Goal: Task Accomplishment & Management: Use online tool/utility

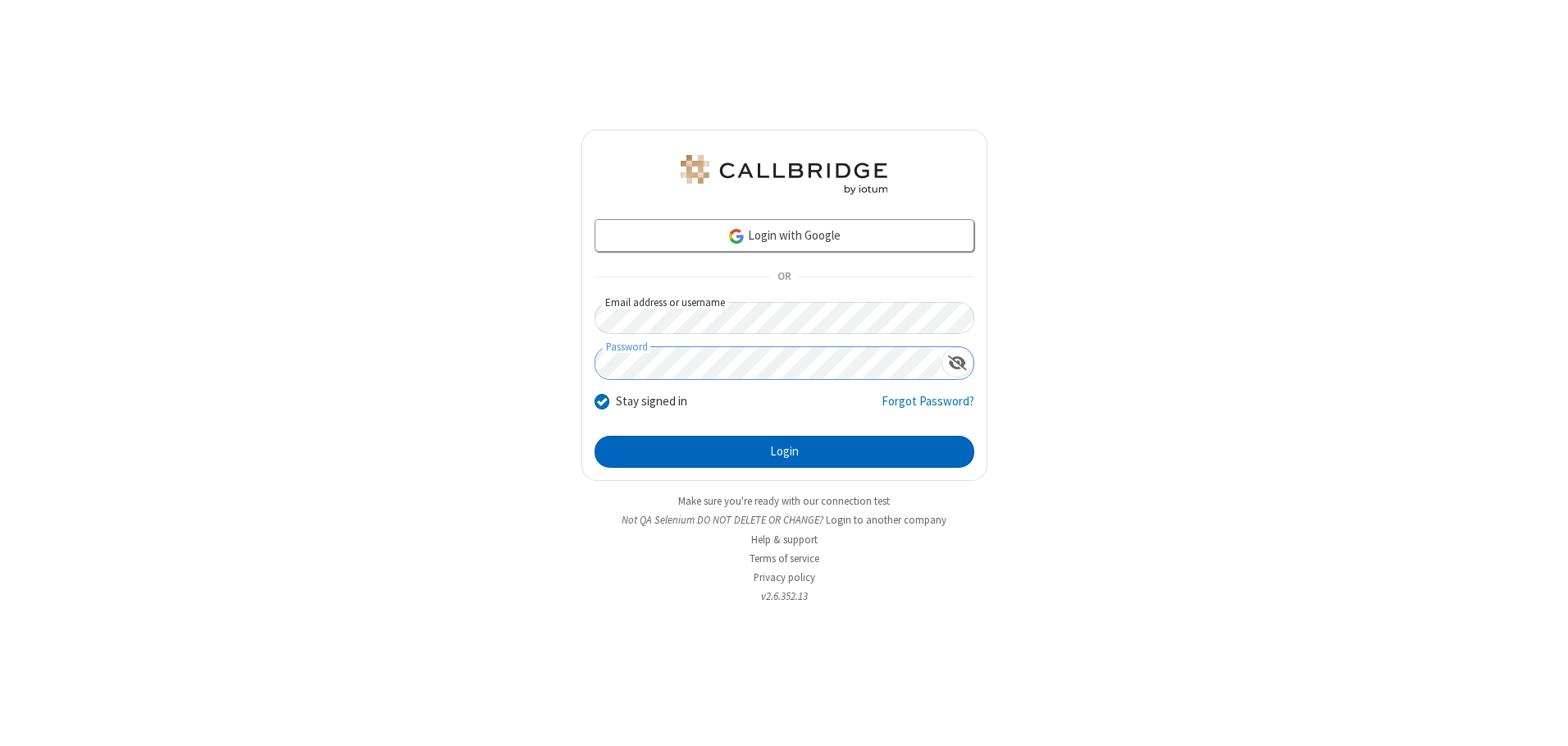
click at [784, 451] on button "Login" at bounding box center [784, 452] width 380 height 33
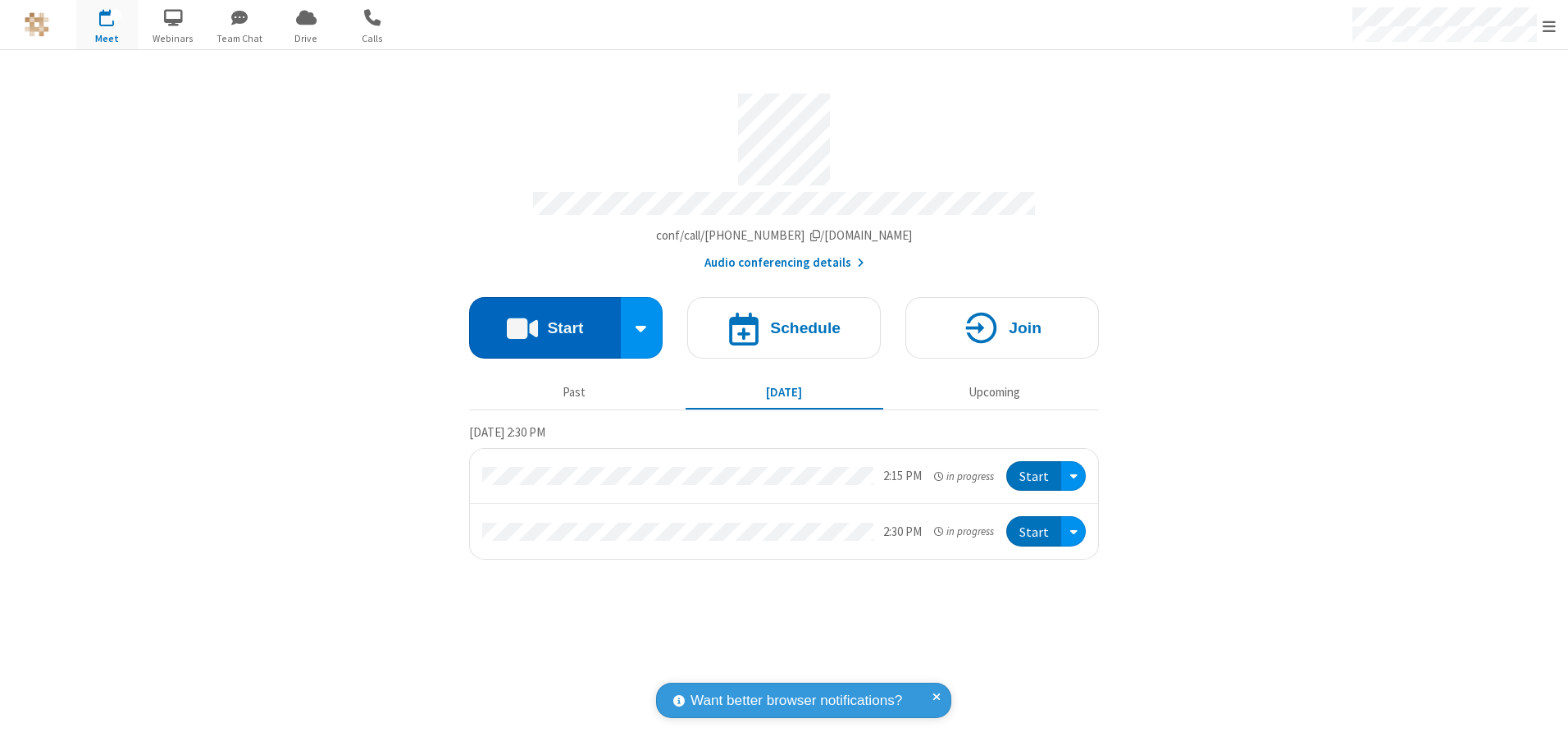
click at [544, 322] on button "Start" at bounding box center [544, 328] width 152 height 62
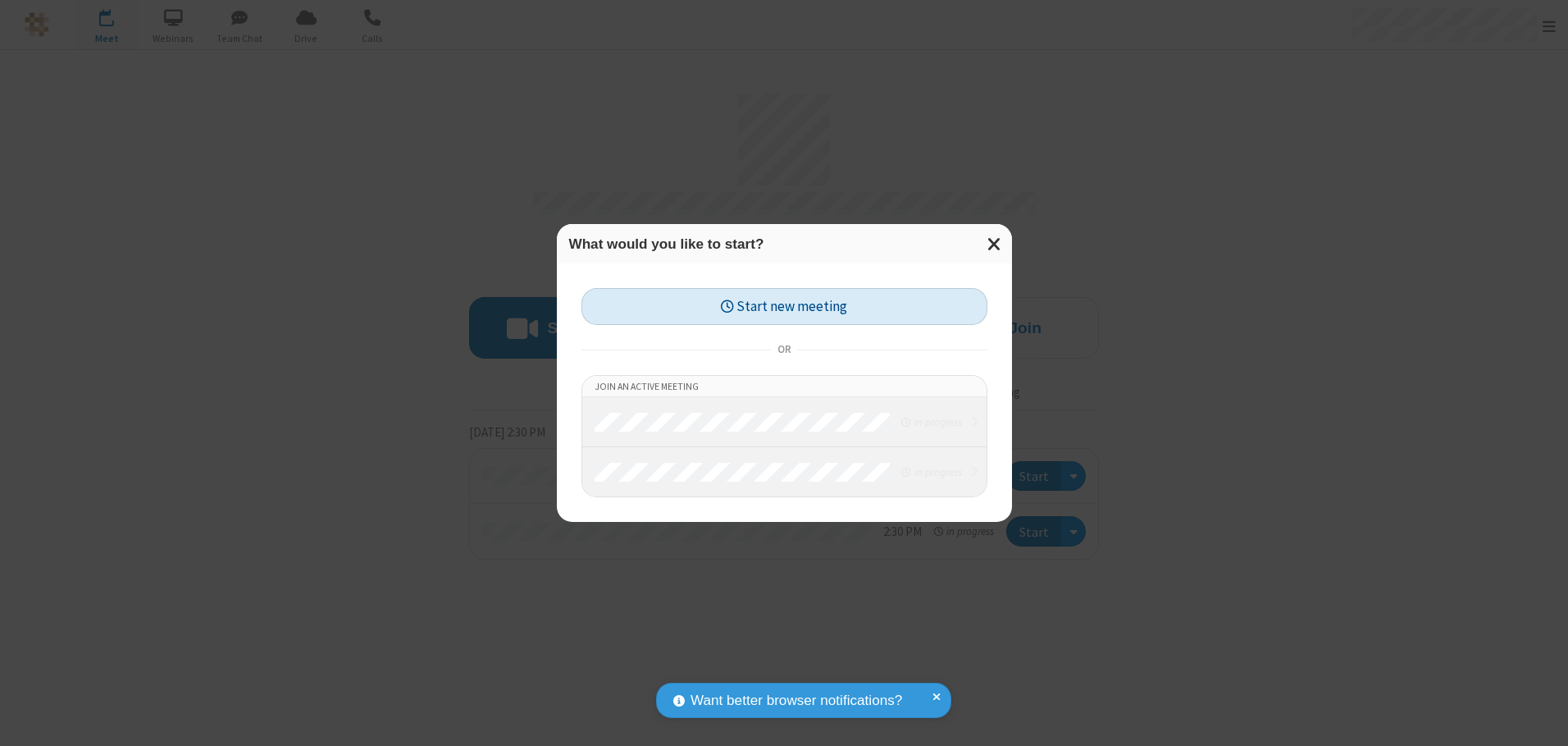
click at [784, 306] on button "Start new meeting" at bounding box center [784, 306] width 406 height 37
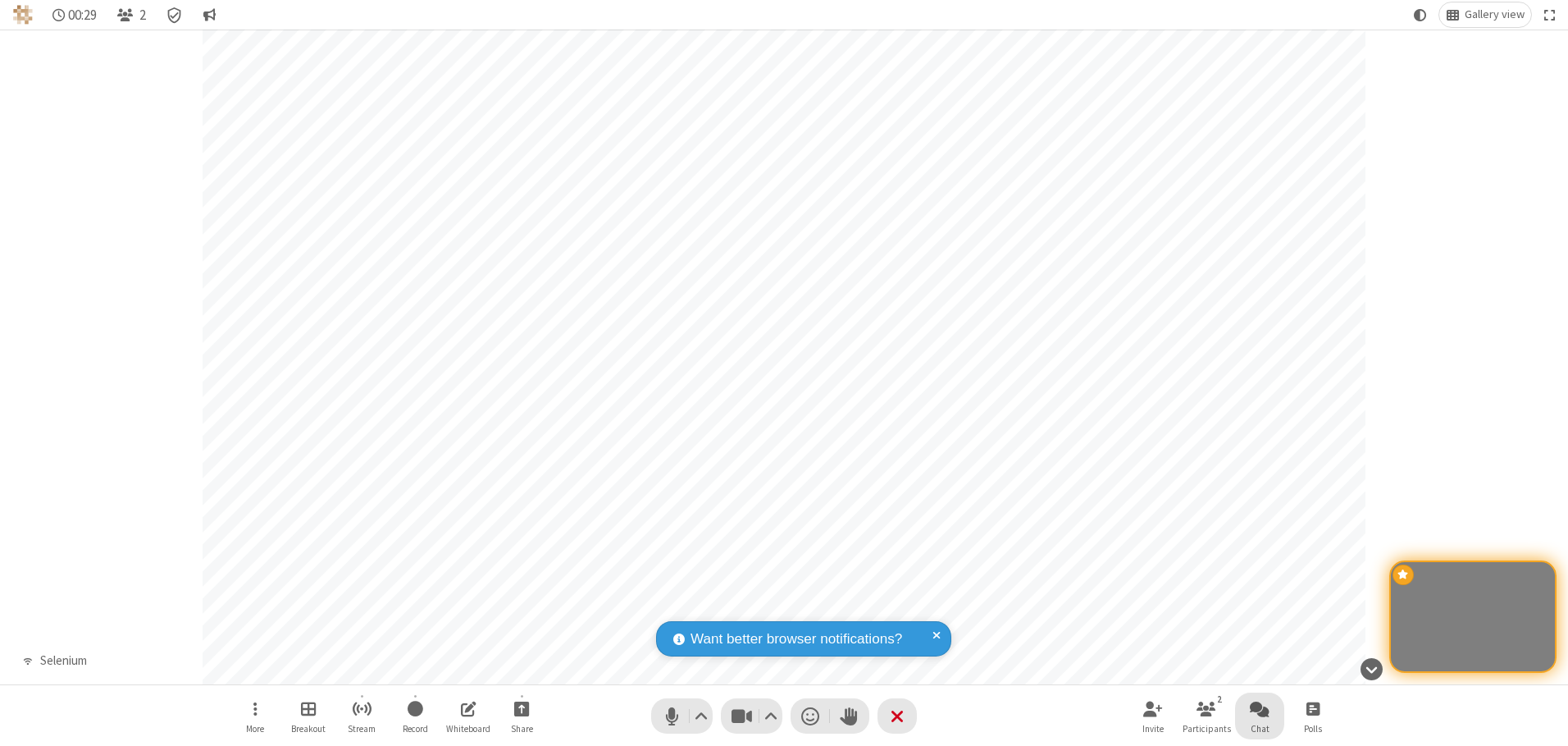
click at [1259, 708] on span "Open chat" at bounding box center [1259, 708] width 20 height 21
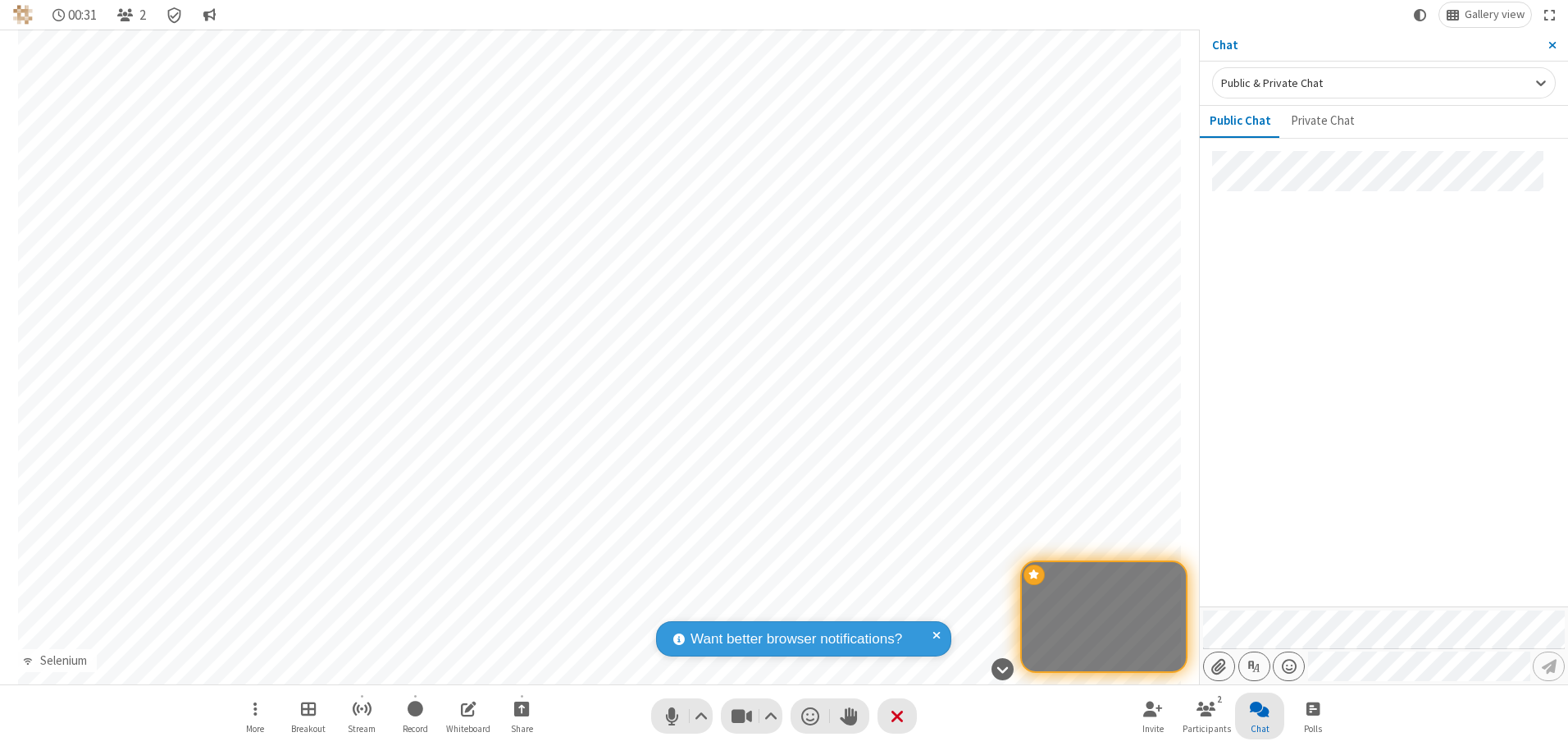
type input "C:\fakepath\doc_test.docx"
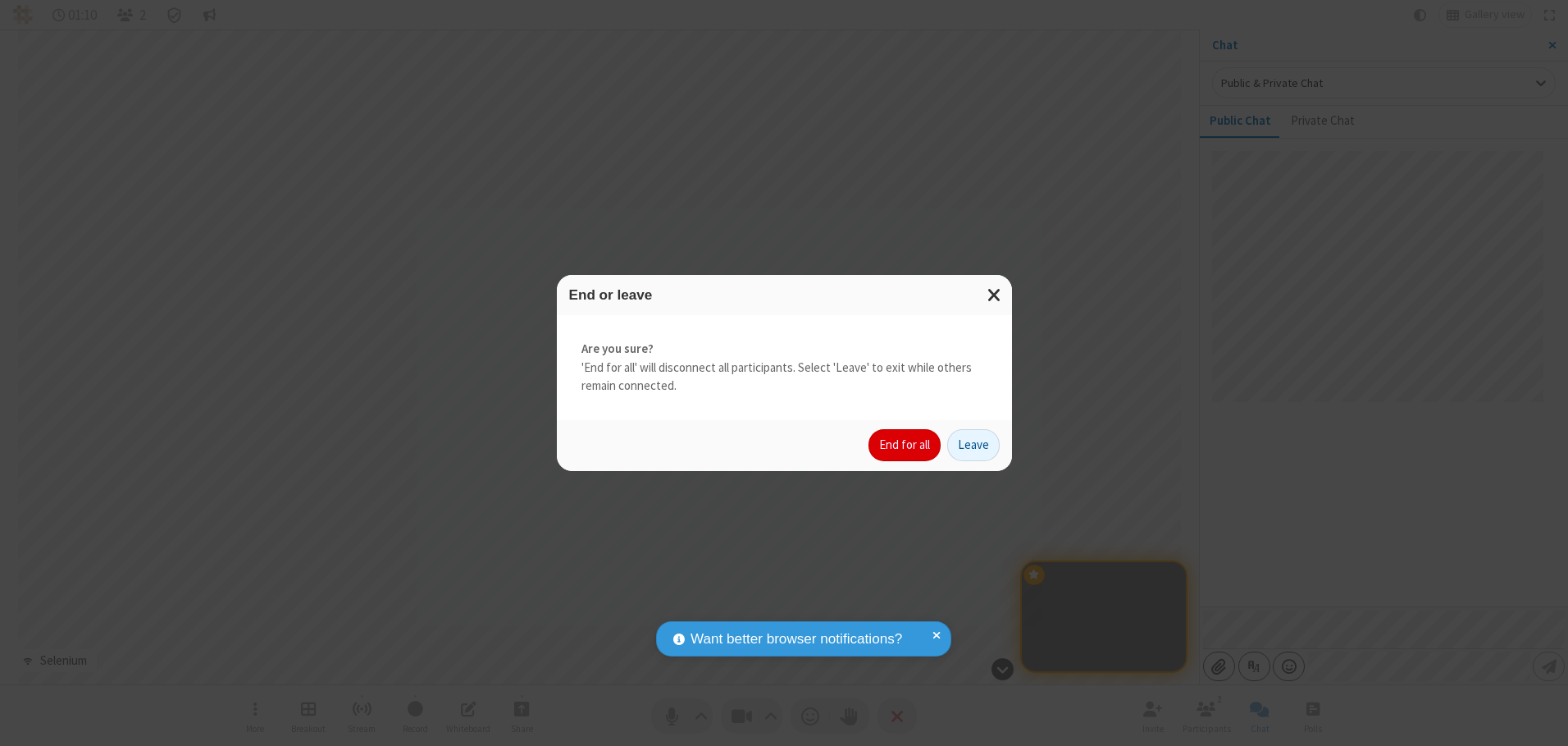
click at [905, 445] on button "End for all" at bounding box center [904, 445] width 72 height 33
